Goal: Check status: Check status

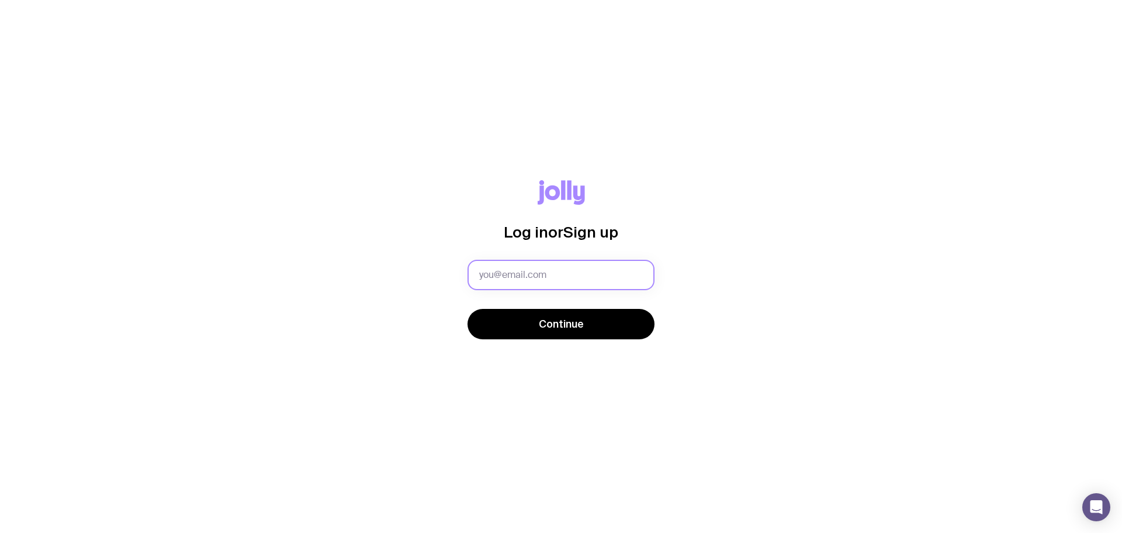
click at [528, 274] on input "text" at bounding box center [561, 275] width 187 height 30
type input "[PERSON_NAME][EMAIL_ADDRESS][PERSON_NAME][DOMAIN_NAME]"
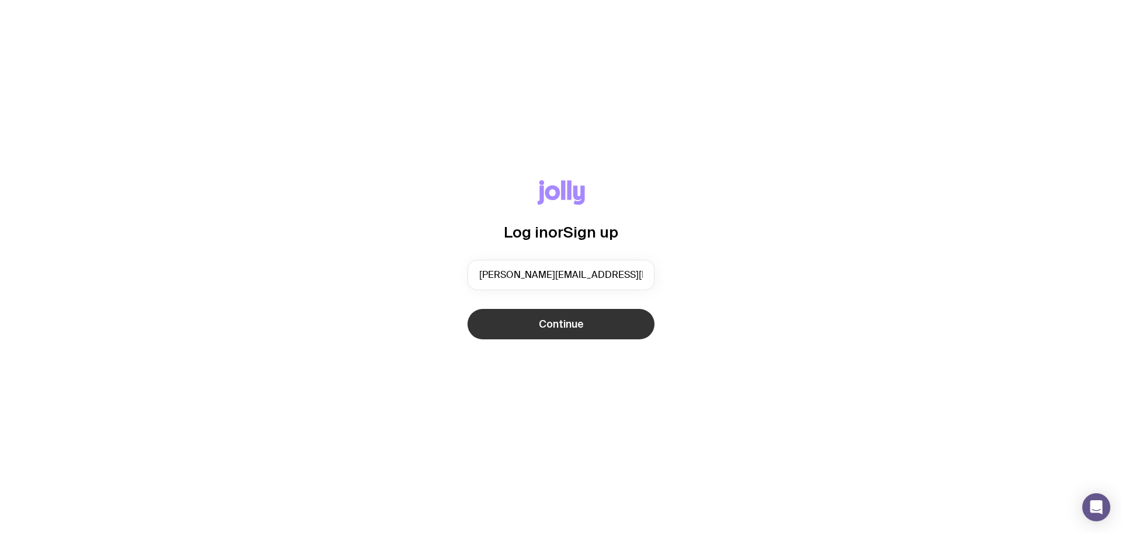
click at [572, 326] on span "Continue" at bounding box center [561, 324] width 45 height 14
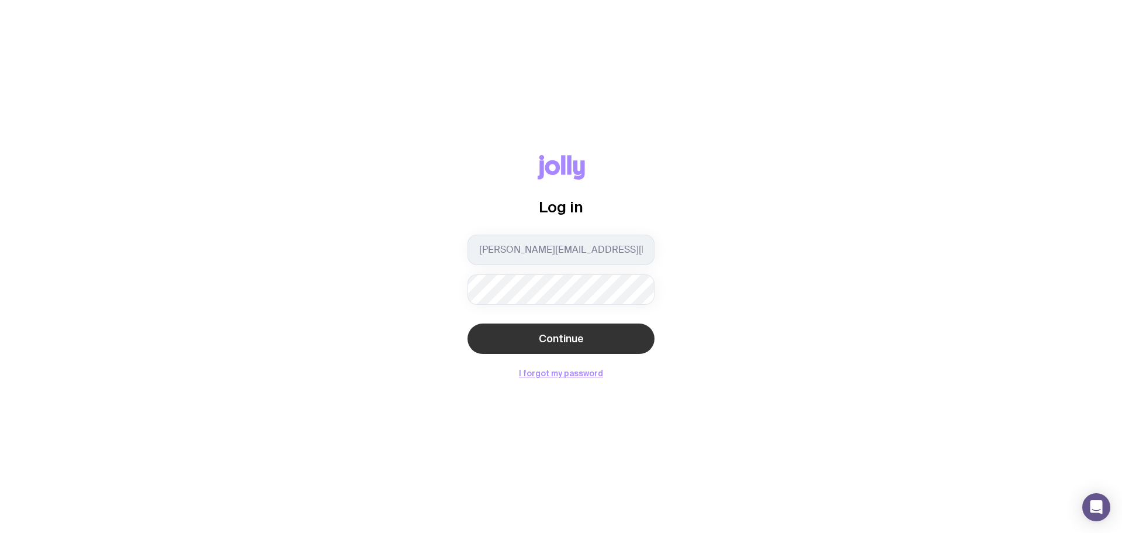
click at [567, 343] on span "Continue" at bounding box center [561, 338] width 45 height 14
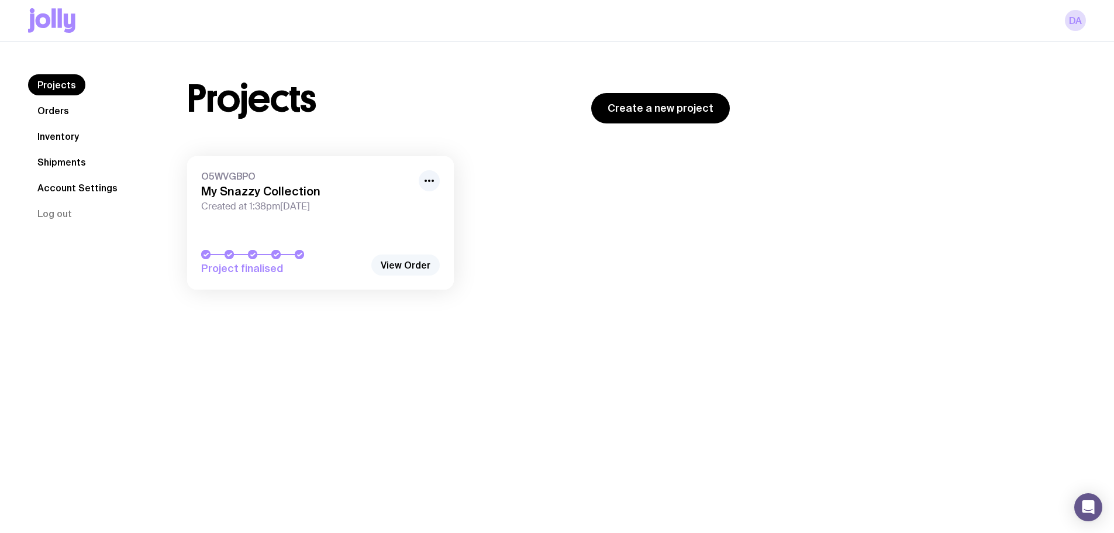
click at [412, 260] on link "View Order" at bounding box center [405, 264] width 68 height 21
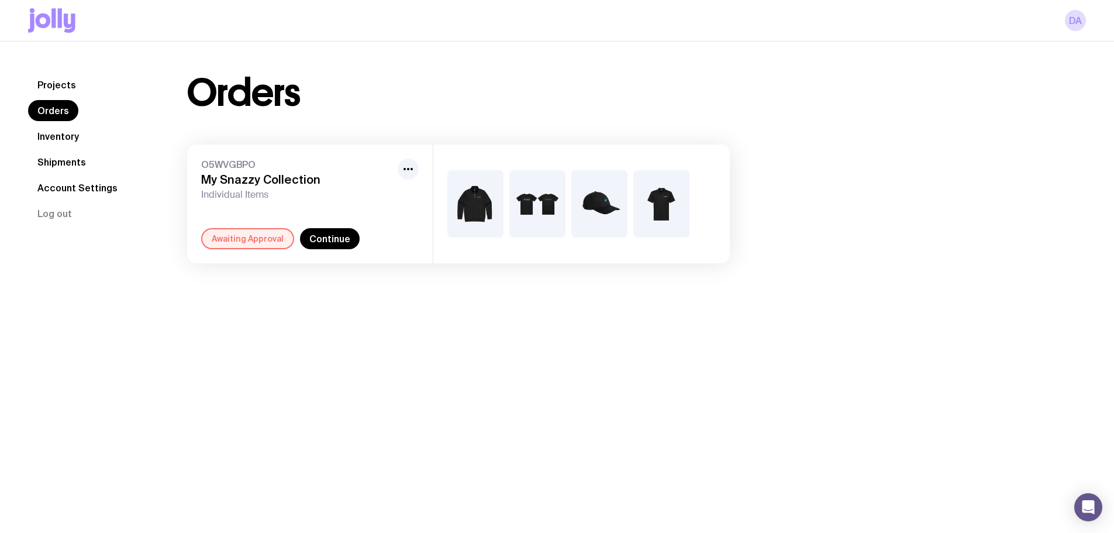
click at [468, 198] on img at bounding box center [475, 203] width 56 height 67
click at [479, 205] on img at bounding box center [475, 203] width 56 height 67
click at [323, 234] on link "Continue" at bounding box center [330, 238] width 60 height 21
click at [540, 198] on img at bounding box center [537, 203] width 56 height 67
click at [537, 208] on img at bounding box center [537, 203] width 56 height 67
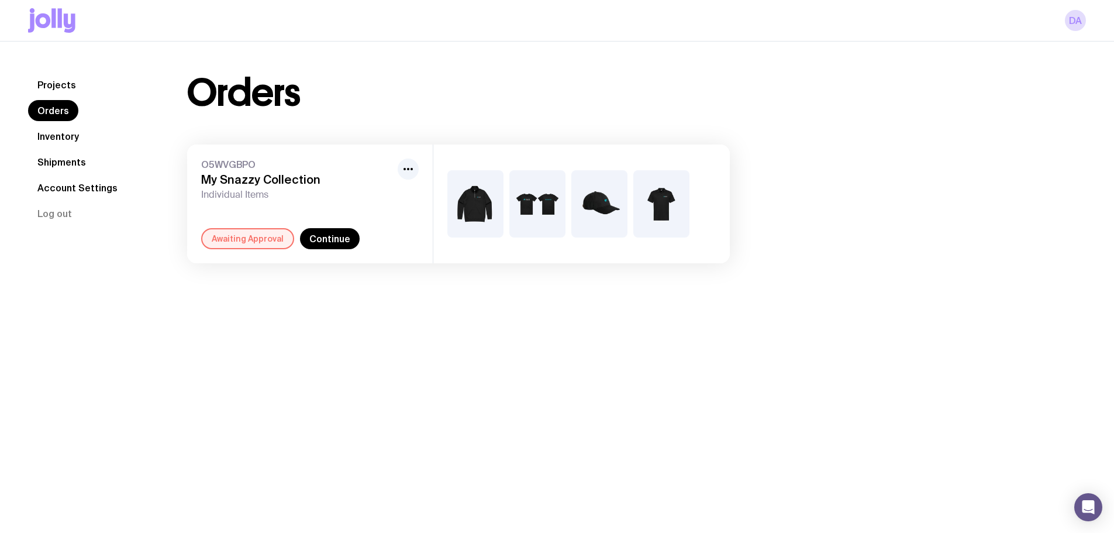
click at [579, 205] on img at bounding box center [599, 203] width 56 height 67
click at [602, 207] on img at bounding box center [599, 203] width 56 height 67
click at [657, 197] on img at bounding box center [661, 203] width 56 height 67
click at [402, 168] on icon "button" at bounding box center [408, 169] width 14 height 14
click at [409, 165] on icon "button" at bounding box center [408, 169] width 14 height 14
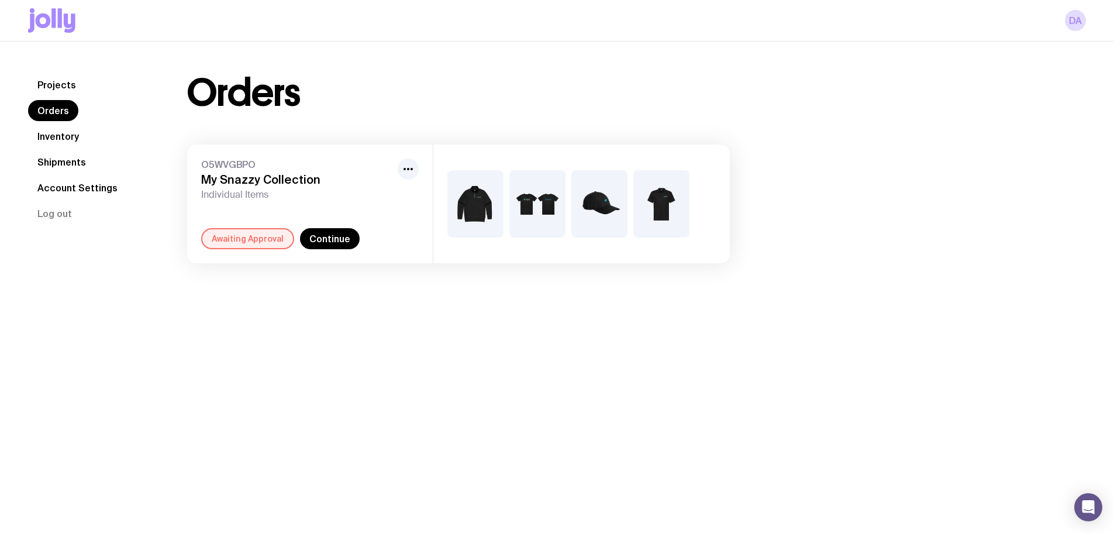
click at [62, 112] on link "Orders" at bounding box center [53, 110] width 50 height 21
click at [526, 196] on img at bounding box center [537, 203] width 56 height 67
click at [336, 243] on link "Continue" at bounding box center [330, 238] width 60 height 21
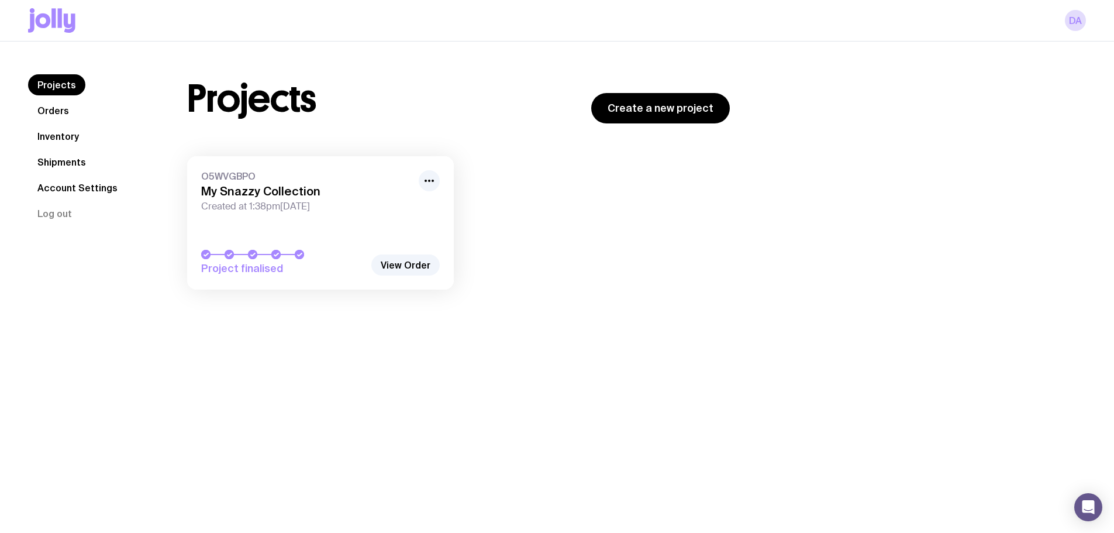
click at [60, 115] on link "Orders" at bounding box center [53, 110] width 50 height 21
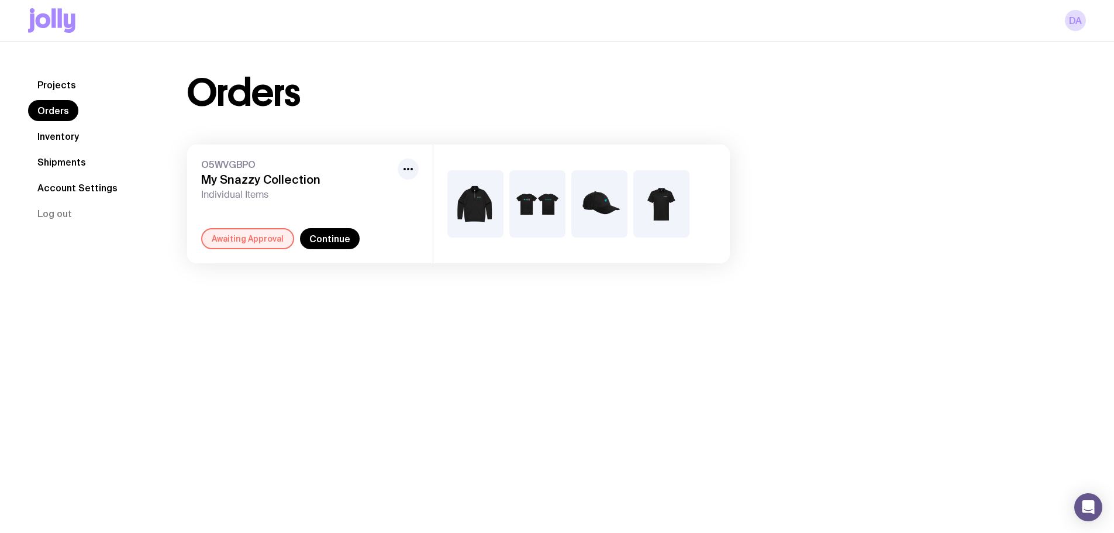
click at [59, 82] on link "Projects" at bounding box center [56, 84] width 57 height 21
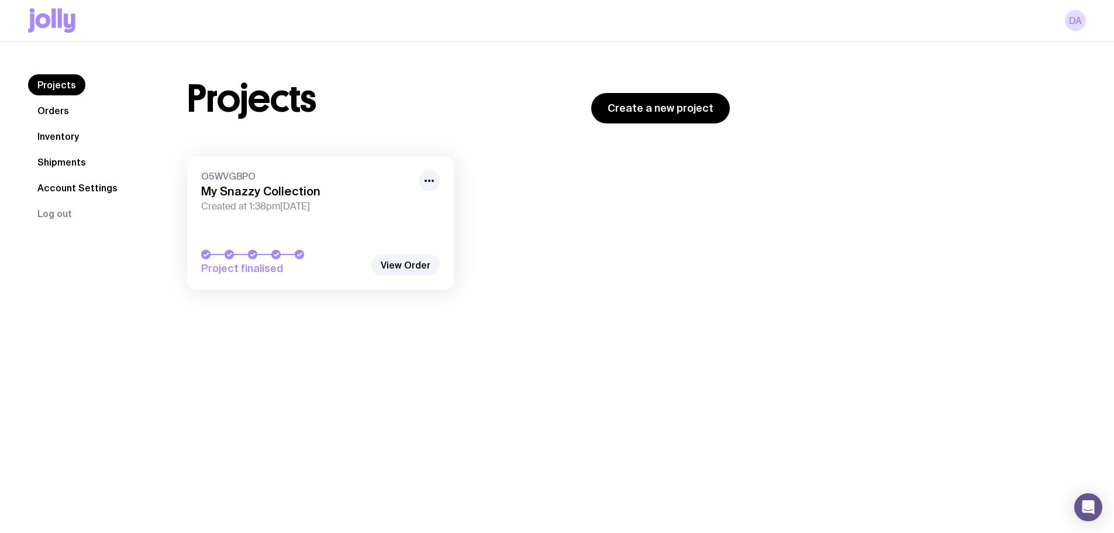
click at [51, 106] on link "Orders" at bounding box center [53, 110] width 50 height 21
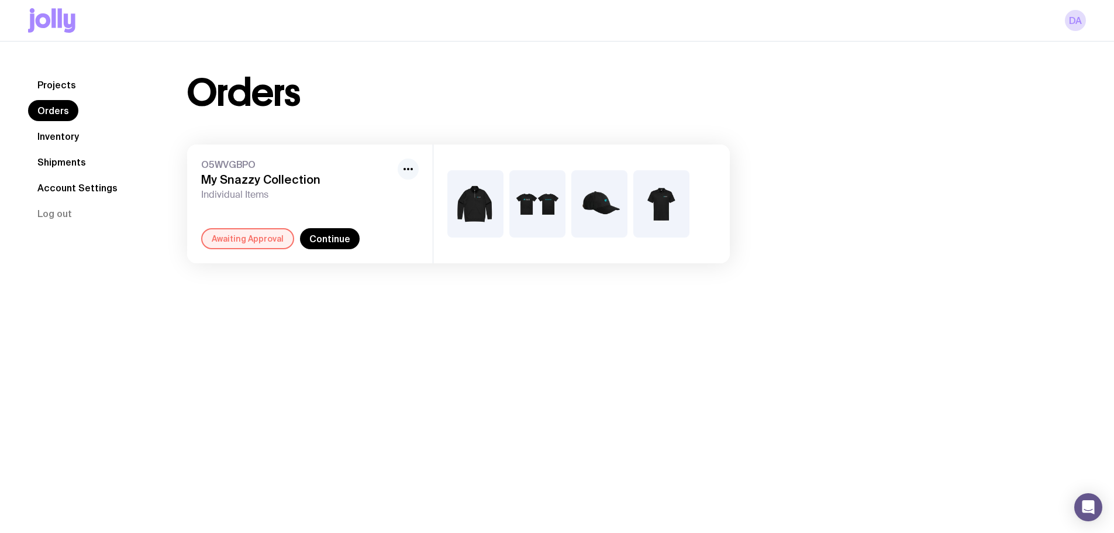
click at [413, 169] on icon "button" at bounding box center [408, 169] width 14 height 14
click at [406, 167] on icon "button" at bounding box center [408, 169] width 14 height 14
click at [524, 205] on img at bounding box center [537, 203] width 56 height 67
click at [468, 209] on img at bounding box center [475, 203] width 56 height 67
click at [337, 231] on link "Continue" at bounding box center [330, 238] width 60 height 21
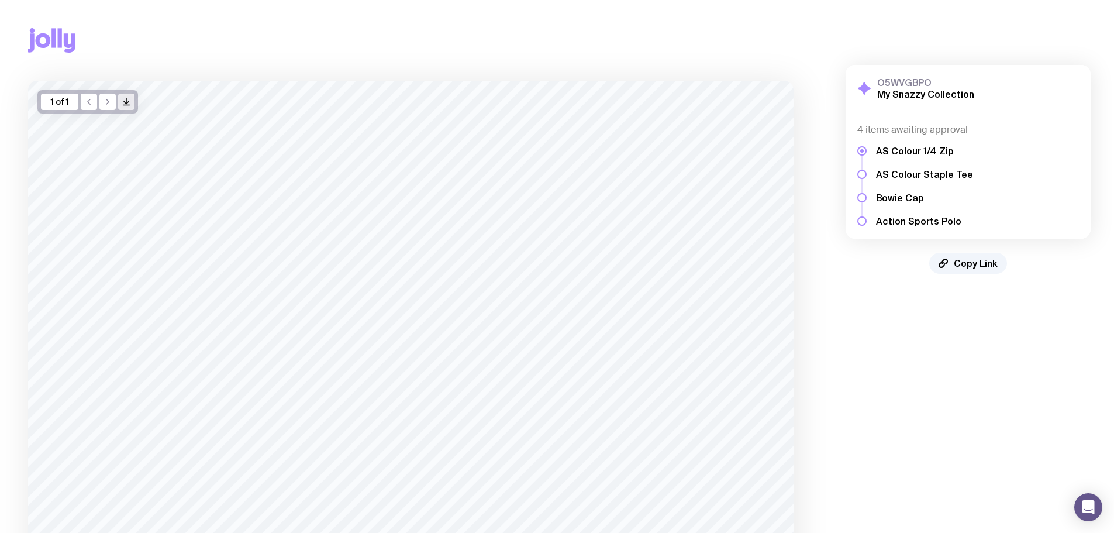
click at [124, 103] on icon "/> />" at bounding box center [126, 101] width 9 height 9
